Goal: Task Accomplishment & Management: Manage account settings

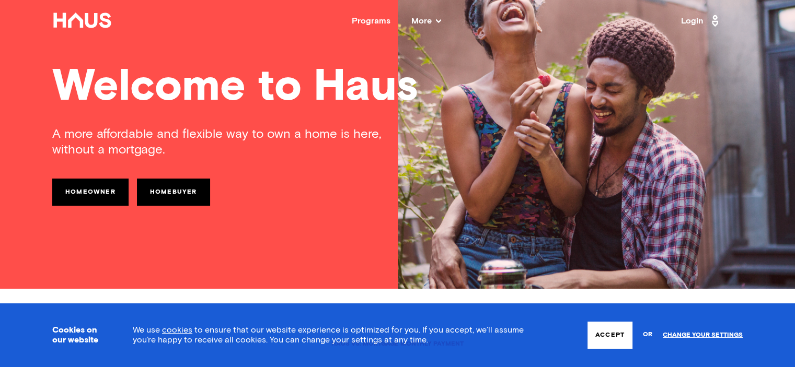
scroll to position [79, 0]
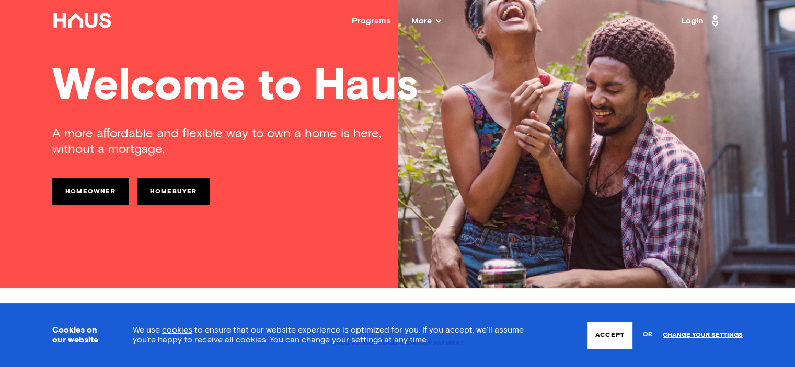
click at [610, 339] on button "Accept" at bounding box center [609, 335] width 45 height 27
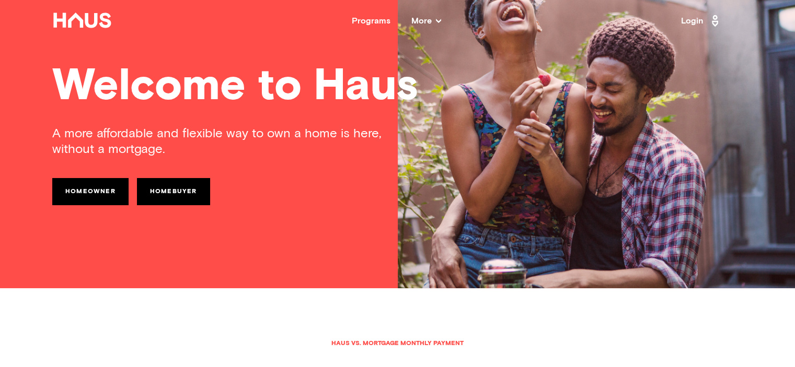
scroll to position [0, 0]
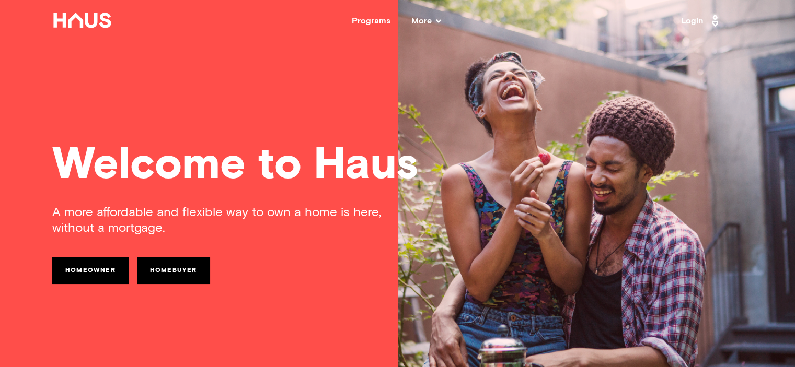
click at [696, 19] on link "Login" at bounding box center [701, 21] width 41 height 17
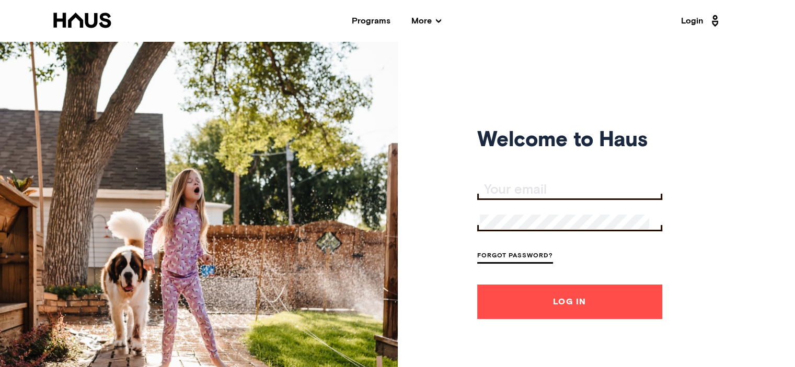
click at [540, 187] on input "Your email" at bounding box center [571, 190] width 182 height 15
type input "[EMAIL_ADDRESS][DOMAIN_NAME]"
click at [555, 297] on button "Log In" at bounding box center [569, 302] width 185 height 34
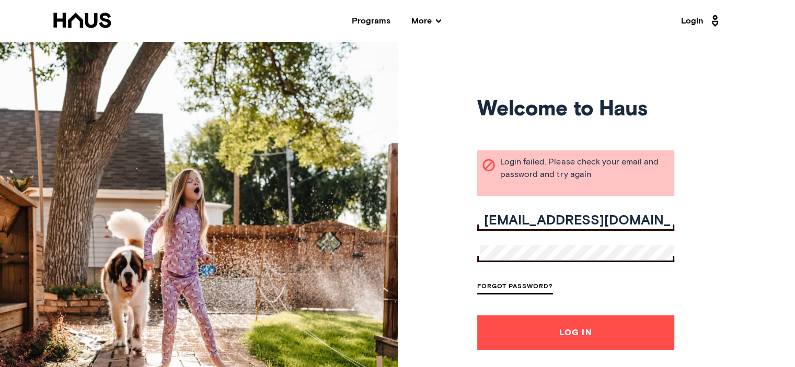
click at [519, 291] on link "Forgot Password?" at bounding box center [515, 288] width 76 height 14
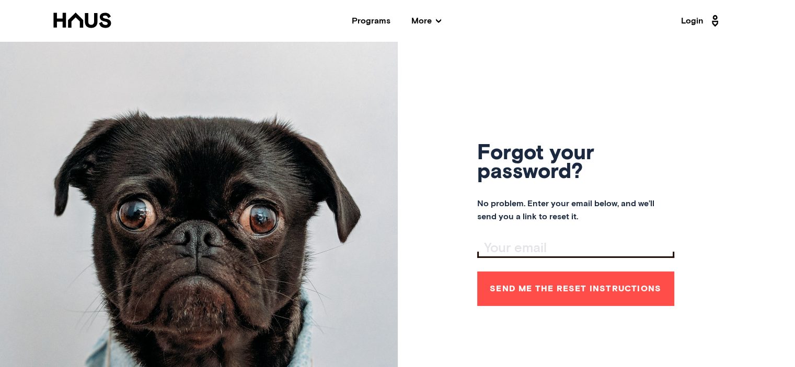
click at [408, 159] on div "Forgot your password? No problem. Enter your email below, and we’ll send you a …" at bounding box center [397, 225] width 795 height 367
click at [500, 250] on input "Your email" at bounding box center [577, 248] width 194 height 15
type input "[EMAIL_ADDRESS][DOMAIN_NAME]"
click at [548, 292] on button "Send me the reset instructions" at bounding box center [575, 289] width 197 height 34
